Goal: Communication & Community: Answer question/provide support

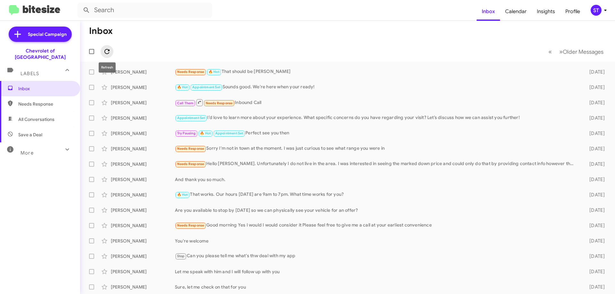
click at [109, 51] on icon at bounding box center [106, 51] width 5 height 5
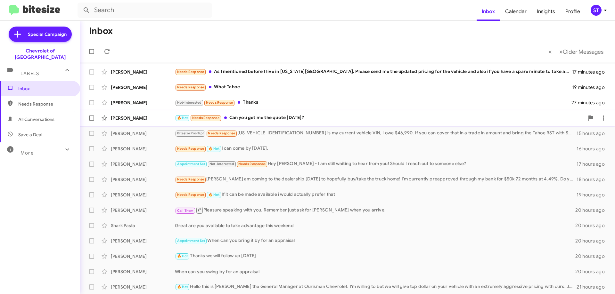
click at [302, 123] on div "[PERSON_NAME] A 🔥 Hot Needs Response Can you get me the quote [DATE]? 2 hours a…" at bounding box center [347, 118] width 524 height 13
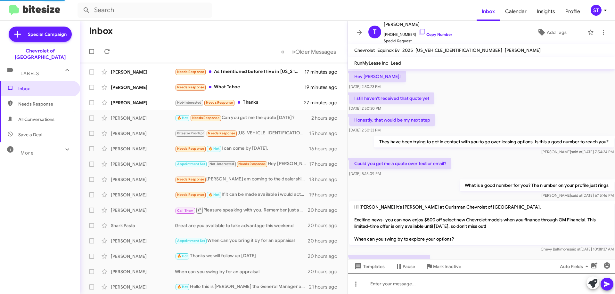
scroll to position [348, 0]
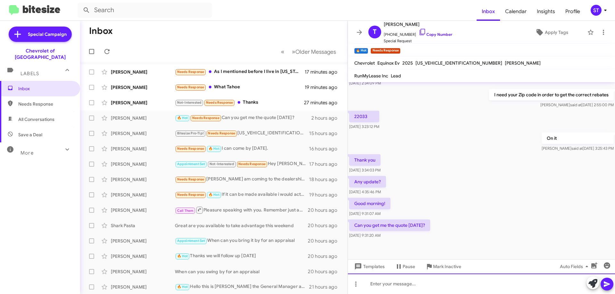
click at [412, 289] on div at bounding box center [481, 284] width 267 height 20
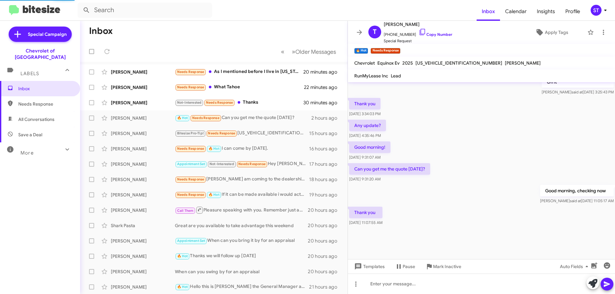
scroll to position [361, 0]
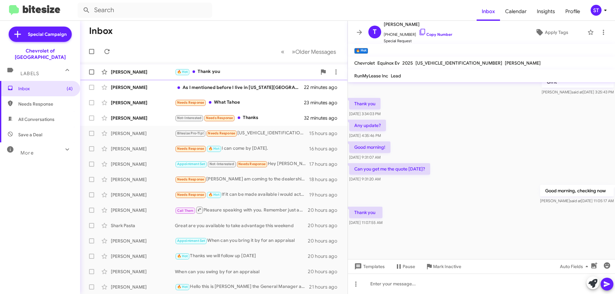
click at [262, 75] on div "🔥 Hot Thank you" at bounding box center [246, 71] width 142 height 7
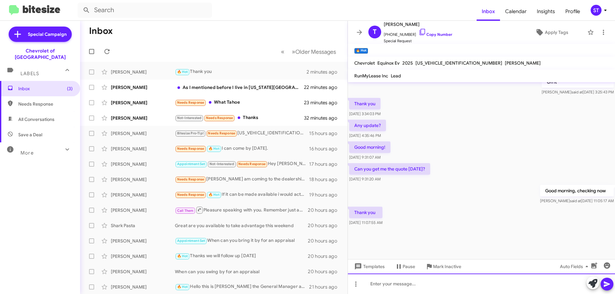
click at [383, 288] on div at bounding box center [481, 284] width 267 height 20
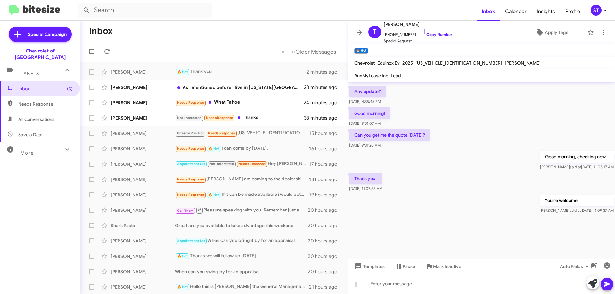
scroll to position [692, 0]
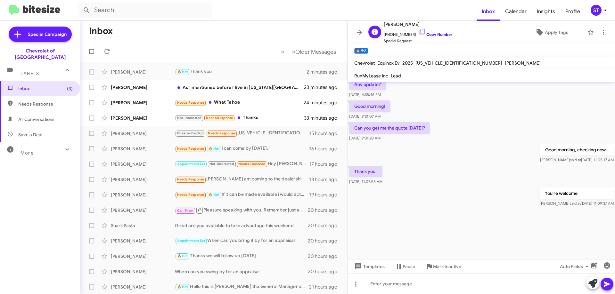
click at [418, 31] on icon at bounding box center [422, 32] width 8 height 8
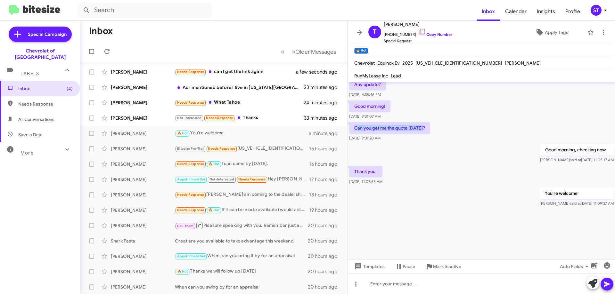
drag, startPoint x: 424, startPoint y: 128, endPoint x: 354, endPoint y: 128, distance: 70.4
click at [354, 128] on p "Can you get me the quote [DATE]?" at bounding box center [389, 128] width 81 height 12
copy p "Can you get me the quote [DATE]?"
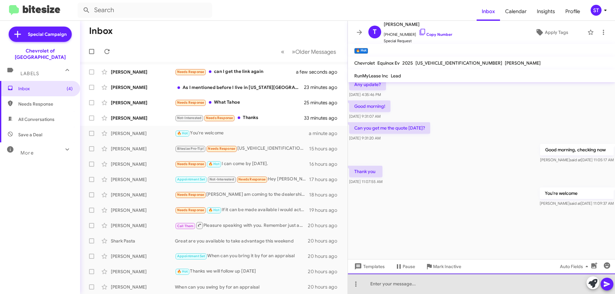
click at [395, 286] on div at bounding box center [481, 284] width 267 height 20
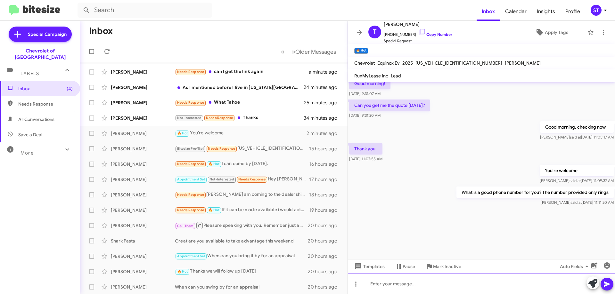
scroll to position [716, 0]
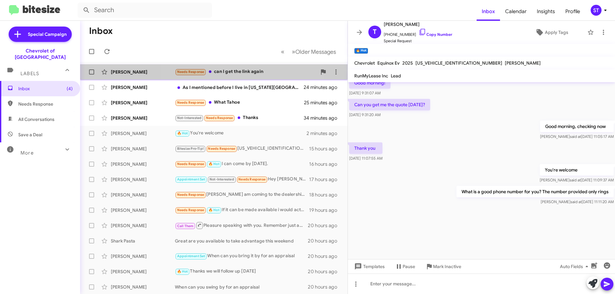
click at [221, 71] on div "Needs Response can I get the link again" at bounding box center [246, 71] width 142 height 7
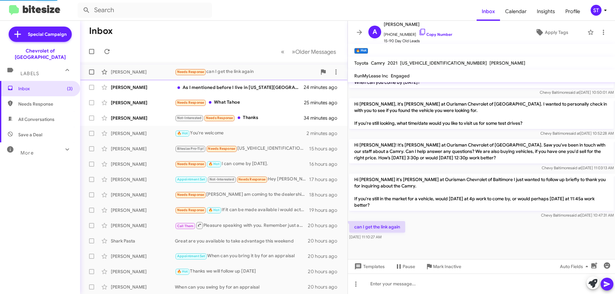
scroll to position [304, 0]
click at [418, 30] on icon at bounding box center [422, 32] width 8 height 8
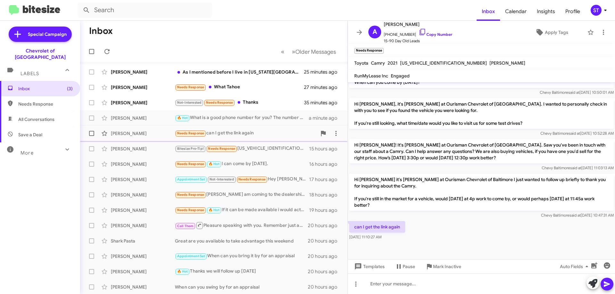
click at [145, 133] on div "[PERSON_NAME]" at bounding box center [143, 133] width 64 height 6
click at [418, 30] on icon at bounding box center [422, 32] width 8 height 8
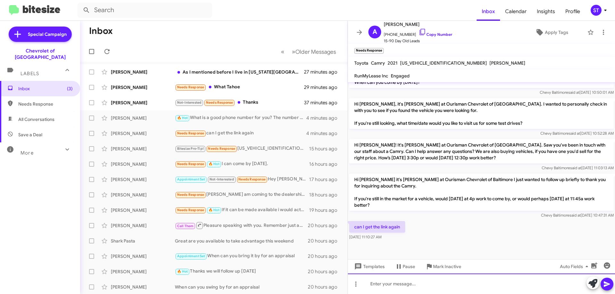
click at [392, 290] on div at bounding box center [481, 284] width 267 height 20
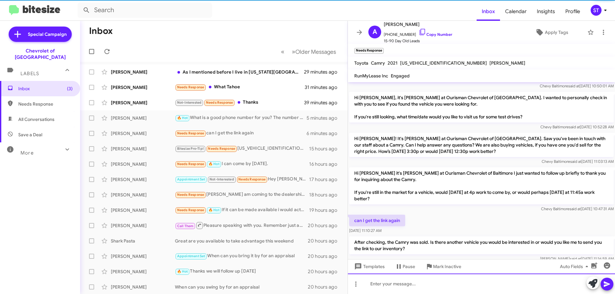
scroll to position [0, 0]
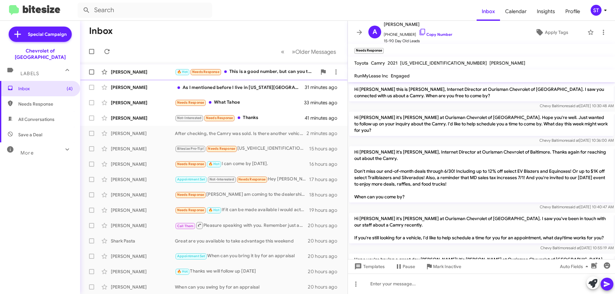
click at [243, 69] on div "🔥 Hot Needs Response This is a good number, but can you text or email the numbe…" at bounding box center [246, 71] width 142 height 7
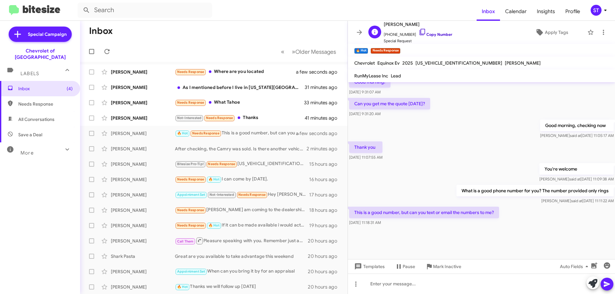
click at [418, 31] on icon at bounding box center [422, 32] width 8 height 8
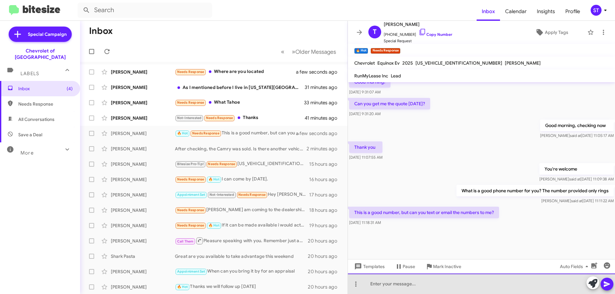
click at [372, 291] on div at bounding box center [481, 284] width 267 height 20
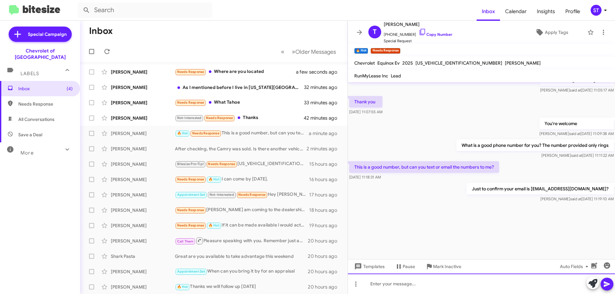
scroll to position [762, 0]
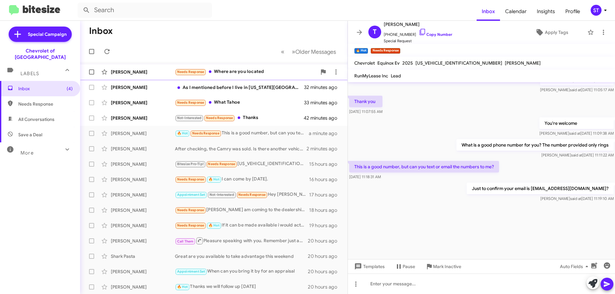
click at [232, 72] on div "Needs Response Where are you located" at bounding box center [246, 71] width 142 height 7
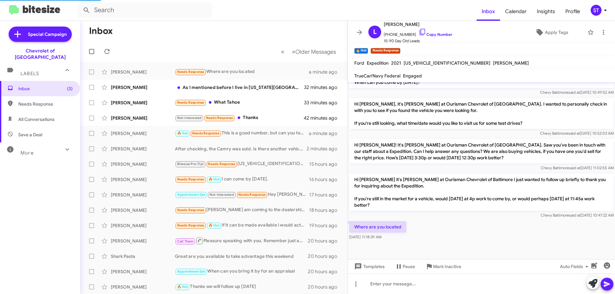
scroll to position [304, 0]
click at [418, 32] on icon at bounding box center [422, 32] width 8 height 8
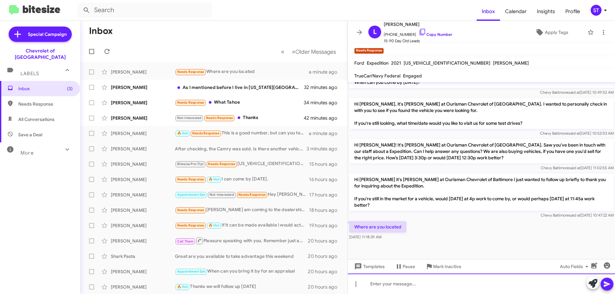
click at [394, 287] on div at bounding box center [481, 284] width 267 height 20
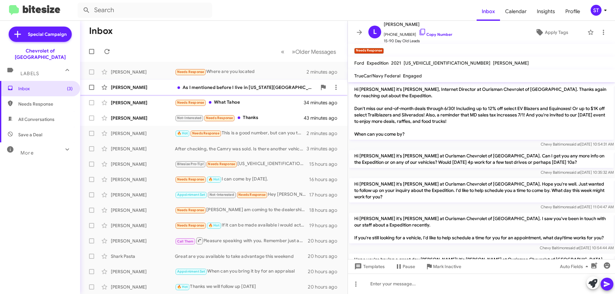
click at [243, 91] on div "[PERSON_NAME] As I mentioned before I live in [US_STATE][GEOGRAPHIC_DATA]. Plea…" at bounding box center [213, 87] width 257 height 13
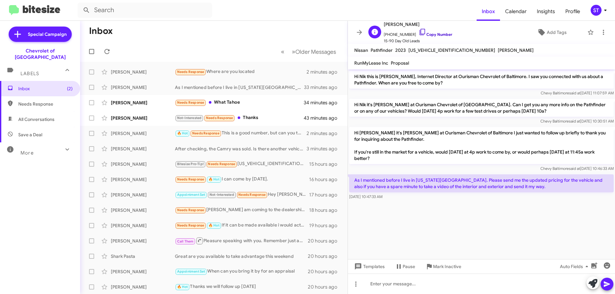
click at [418, 30] on icon at bounding box center [422, 32] width 8 height 8
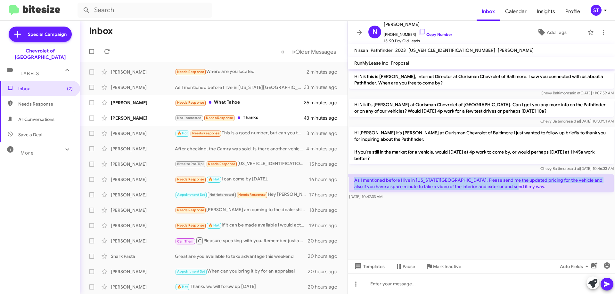
drag, startPoint x: 354, startPoint y: 178, endPoint x: 515, endPoint y: 188, distance: 161.3
click at [515, 188] on p "As I mentioned before I live in [US_STATE][GEOGRAPHIC_DATA]. Please send me the…" at bounding box center [481, 183] width 264 height 18
copy p "As I mentioned before I live in [US_STATE][GEOGRAPHIC_DATA]. Please send me the…"
click at [229, 101] on div "Needs Response What Tahoe" at bounding box center [246, 102] width 142 height 7
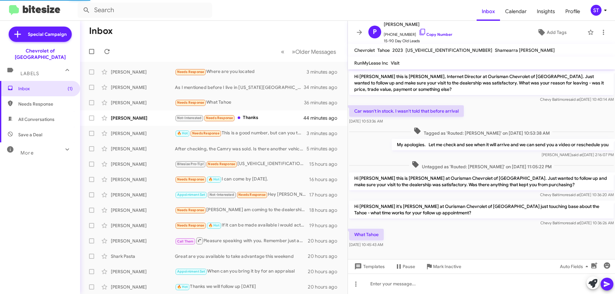
scroll to position [3, 0]
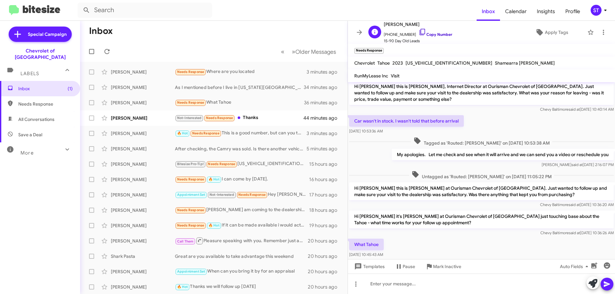
click at [418, 29] on icon at bounding box center [422, 32] width 8 height 8
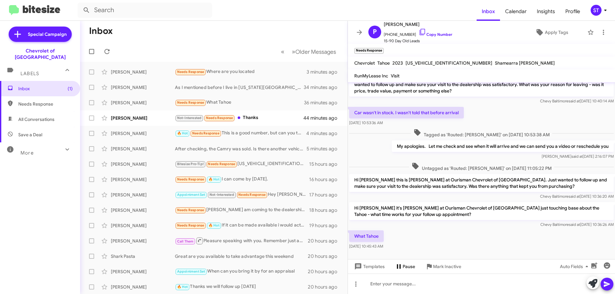
scroll to position [16, 0]
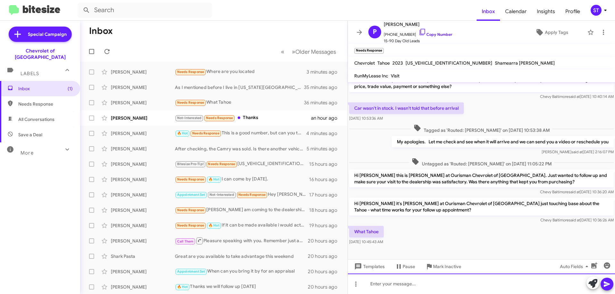
click at [397, 286] on div at bounding box center [481, 284] width 267 height 20
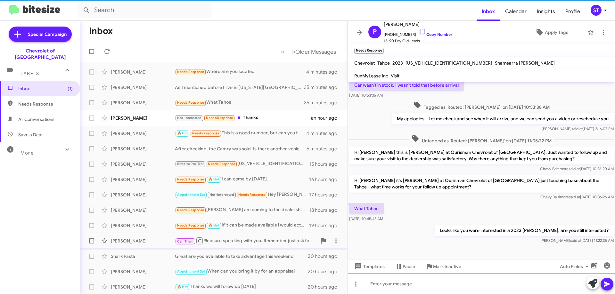
scroll to position [39, 0]
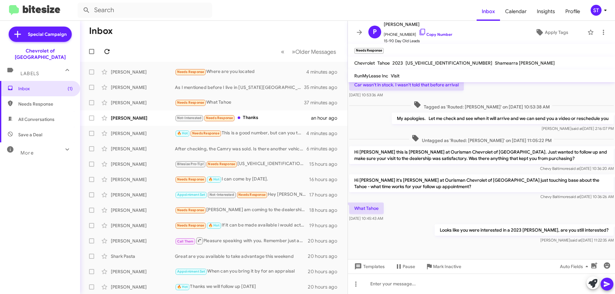
click at [106, 52] on icon at bounding box center [107, 52] width 8 height 8
